Goal: Transaction & Acquisition: Book appointment/travel/reservation

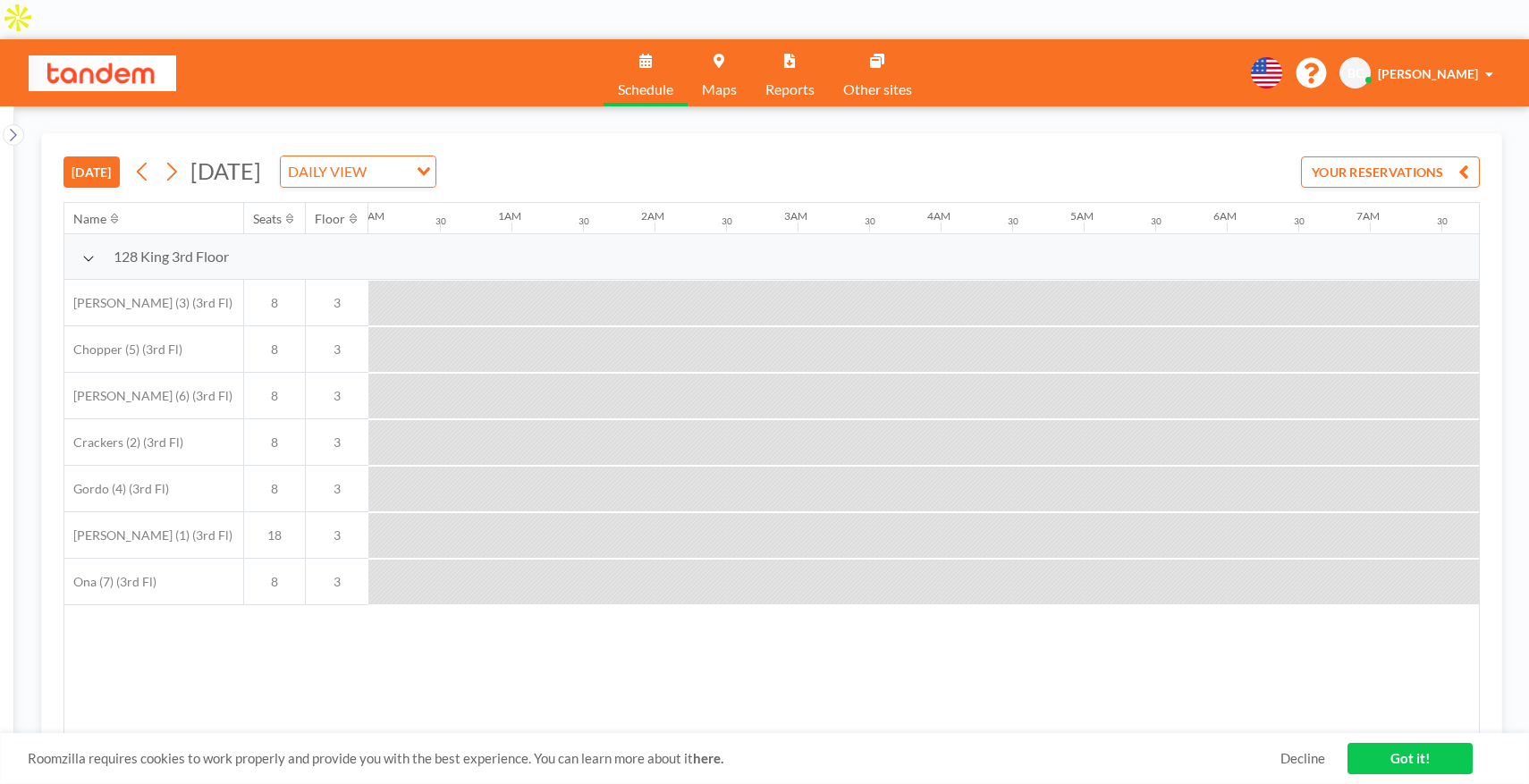
scroll to position [0, 1287]
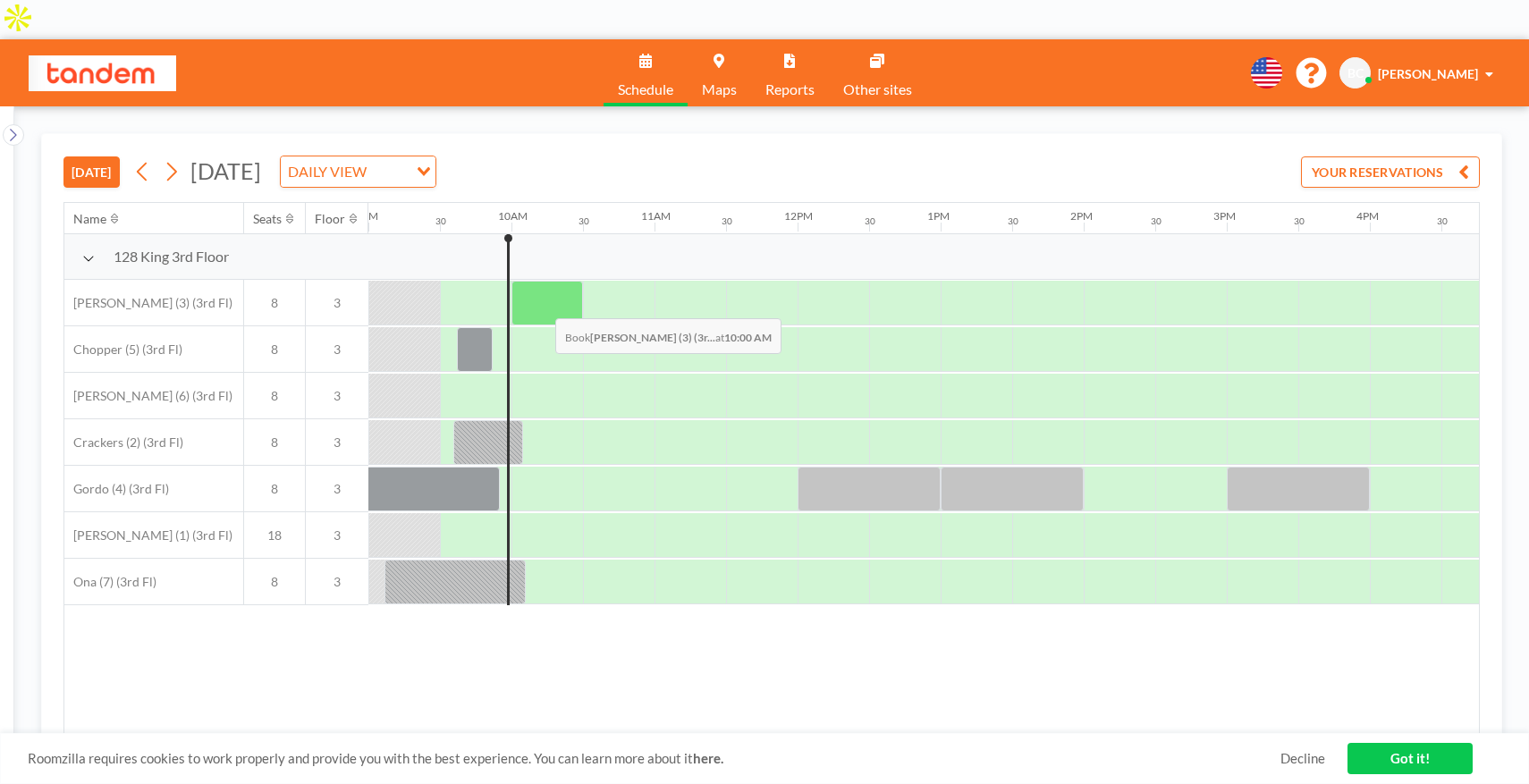
click at [541, 281] on div at bounding box center [547, 302] width 72 height 44
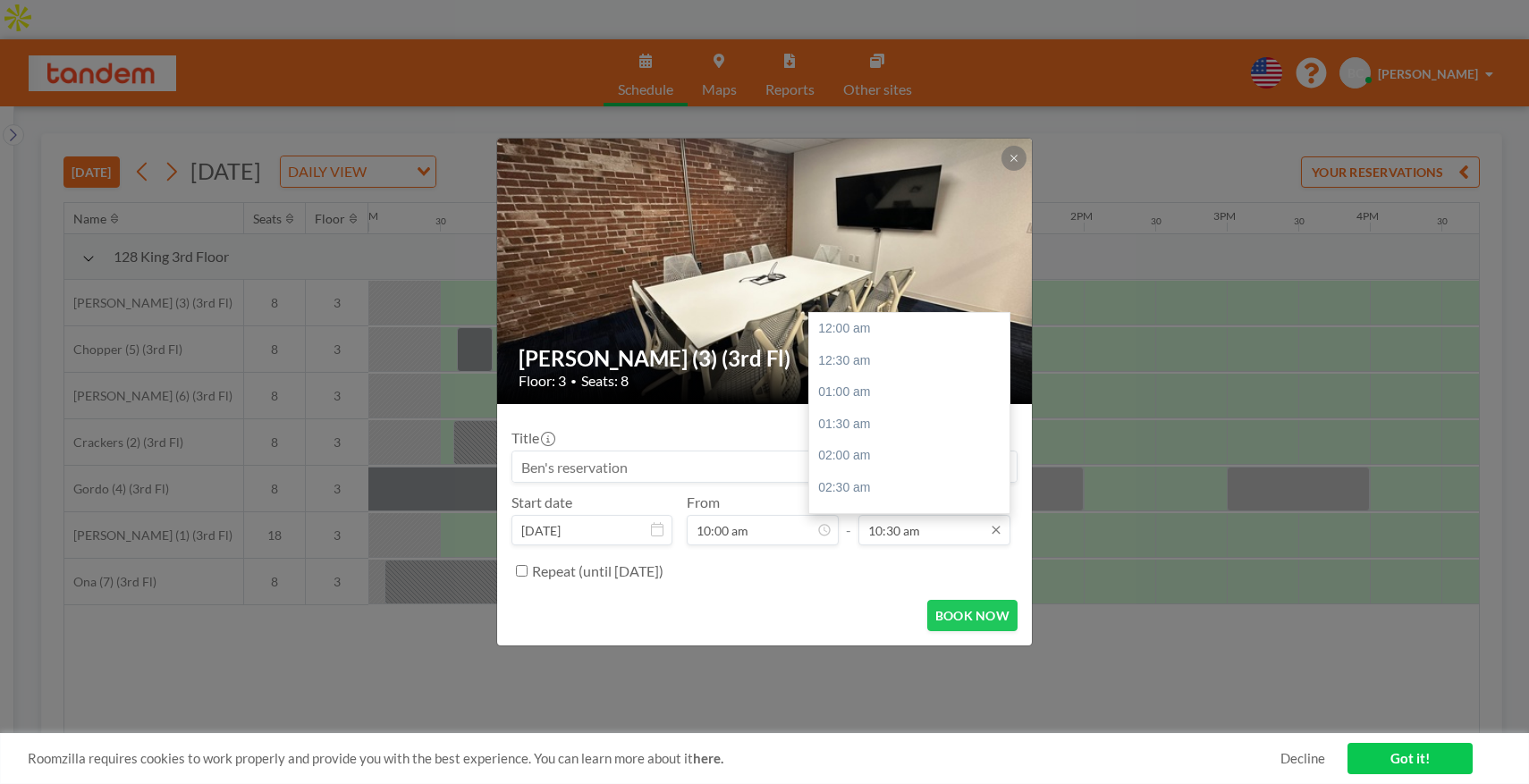
scroll to position [668, 0]
click at [914, 531] on input "10:30 am" at bounding box center [934, 530] width 152 height 30
click at [873, 367] on div "11:00 am" at bounding box center [909, 361] width 200 height 32
type input "11:00 am"
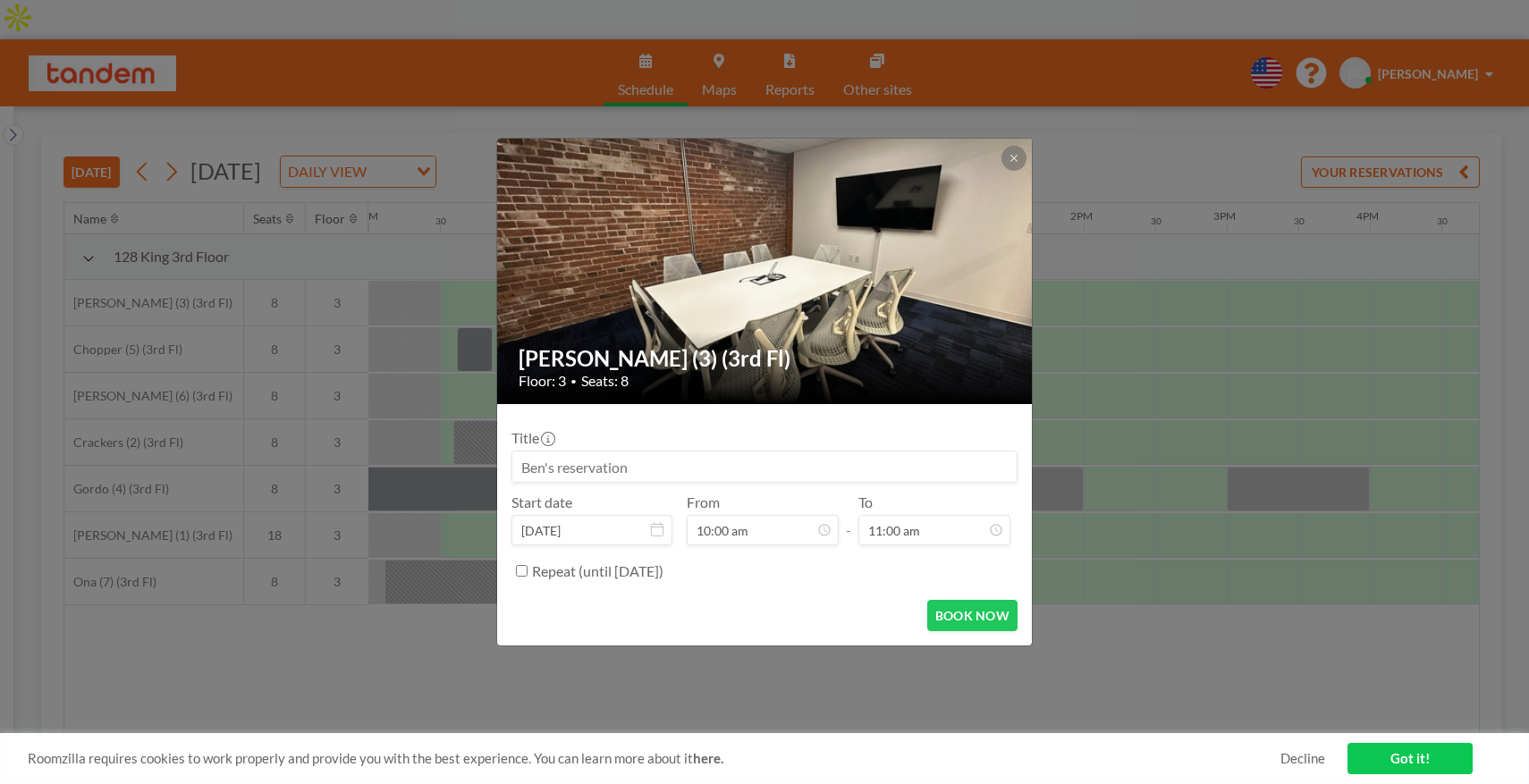
scroll to position [700, 0]
click at [981, 620] on button "BOOK NOW" at bounding box center [972, 615] width 91 height 31
